Goal: Transaction & Acquisition: Subscribe to service/newsletter

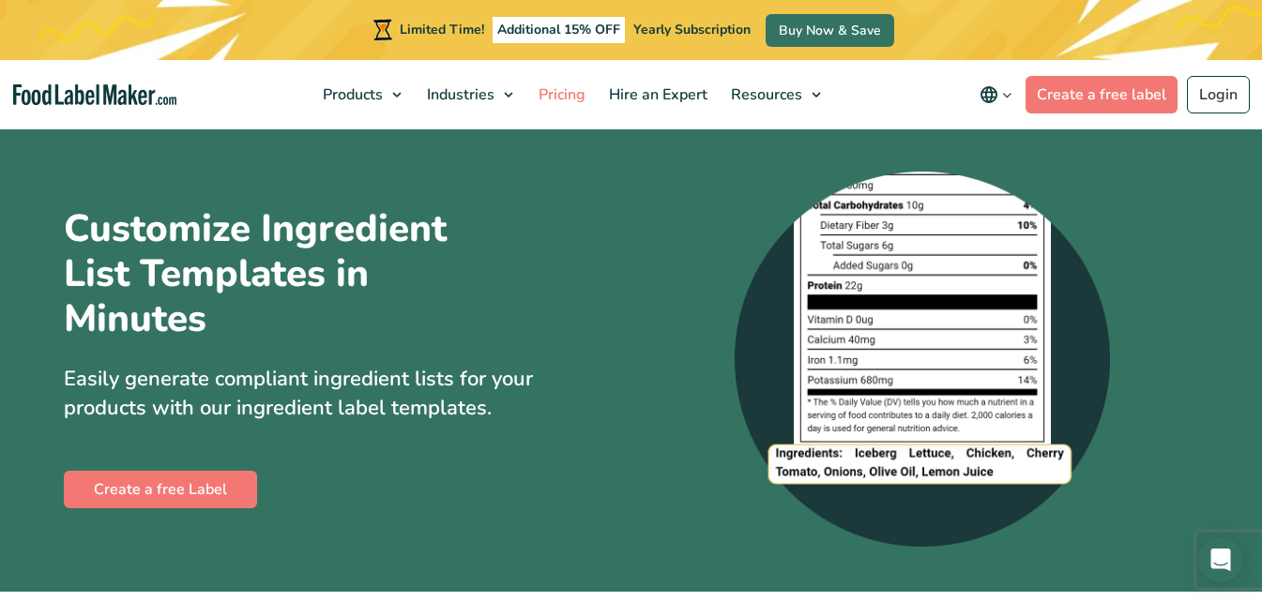
click at [570, 99] on span "Pricing" at bounding box center [560, 94] width 54 height 21
click at [574, 93] on span "Pricing" at bounding box center [560, 94] width 54 height 21
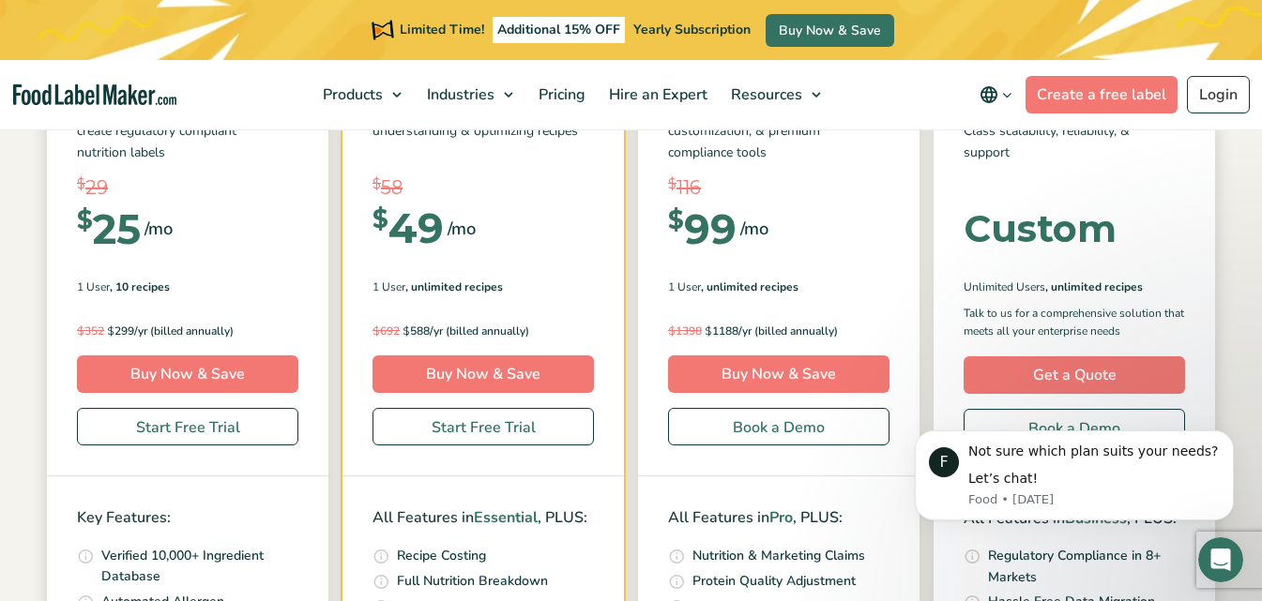
scroll to position [281, 0]
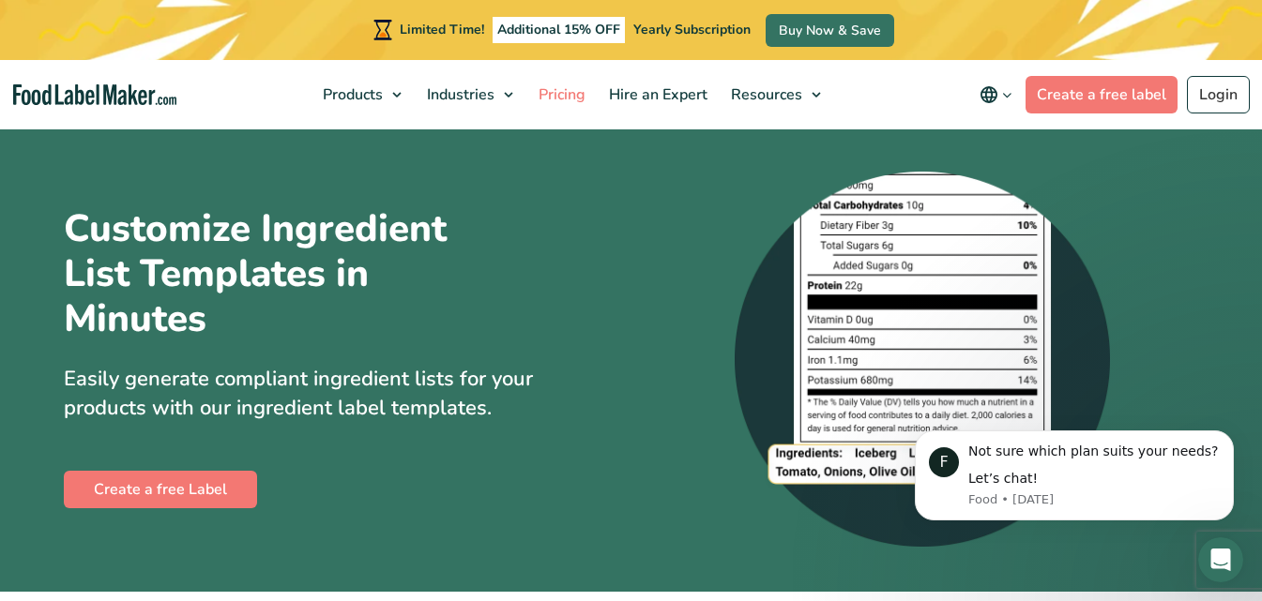
click at [565, 99] on span "Pricing" at bounding box center [560, 94] width 54 height 21
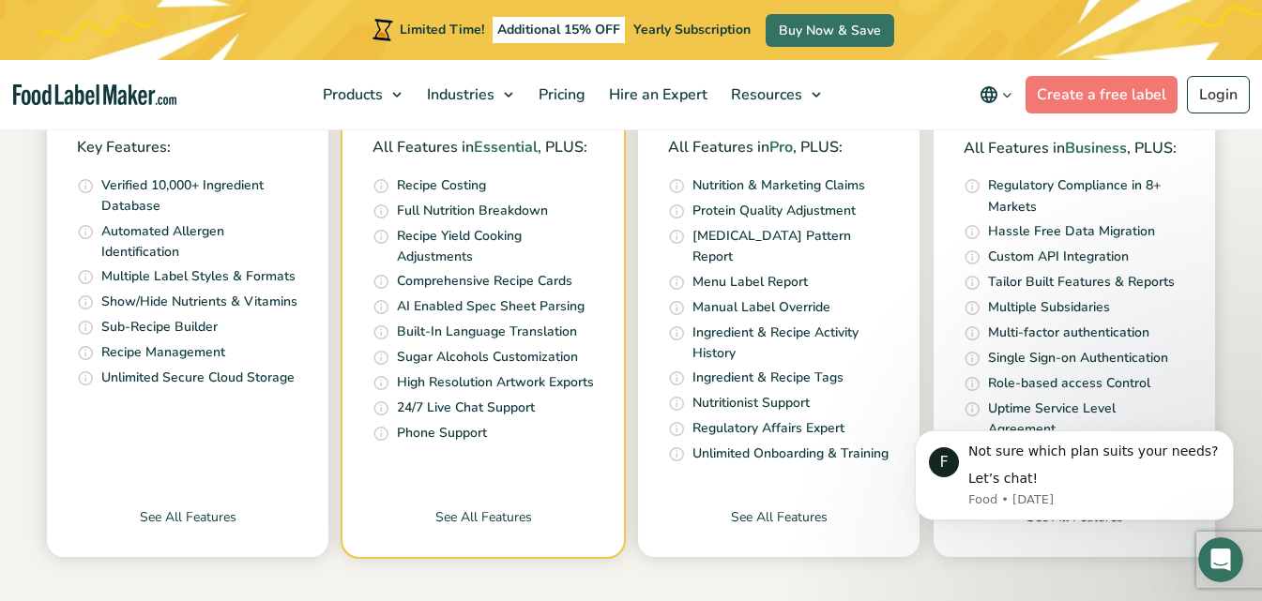
scroll to position [751, 0]
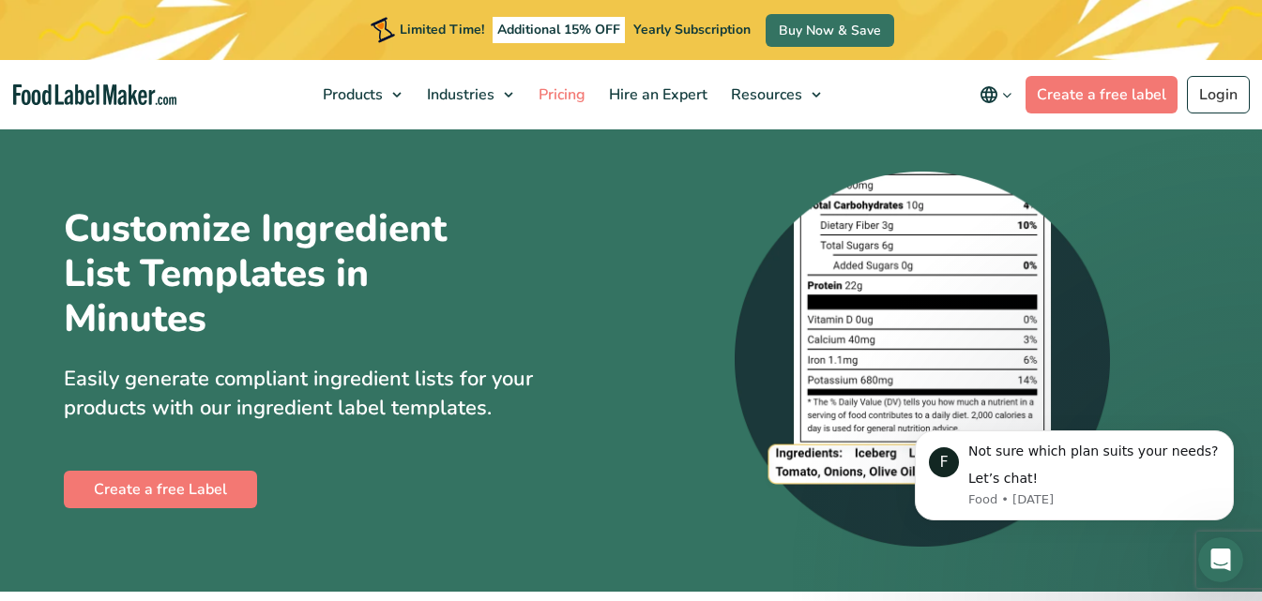
click at [559, 100] on span "Pricing" at bounding box center [560, 94] width 54 height 21
